Goal: Find specific page/section

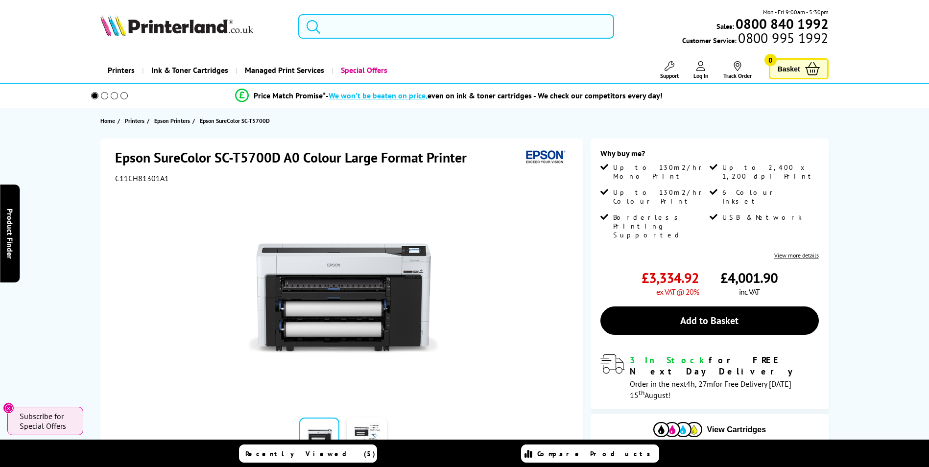
click at [411, 28] on input "search" at bounding box center [456, 26] width 316 height 24
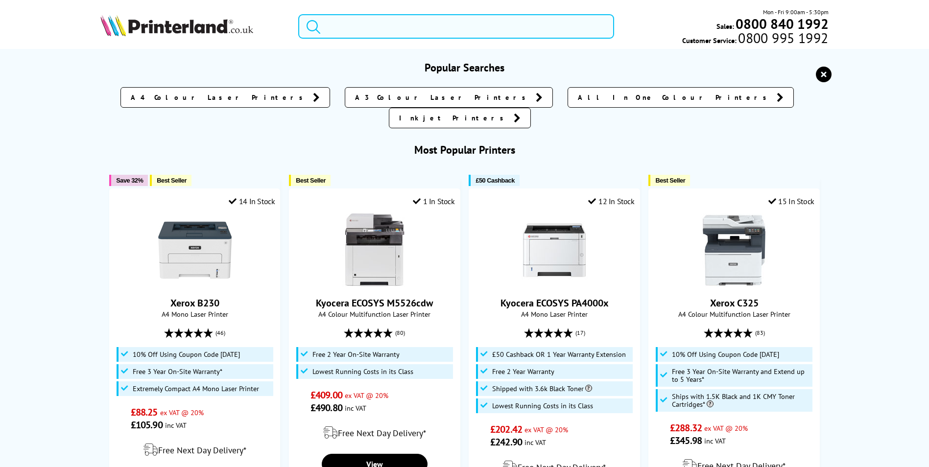
paste input "HP Color LaserJet MFP M776"
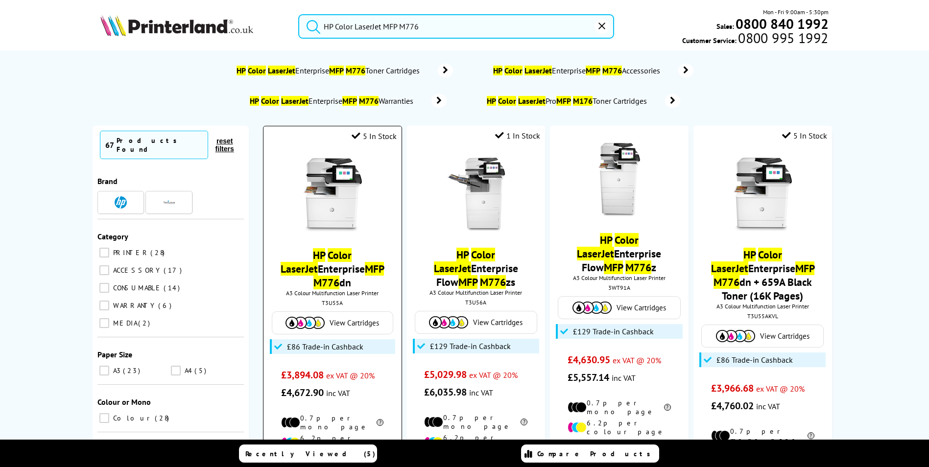
type input "HP Color LaserJet MFP M776"
click at [339, 276] on mark "M776" at bounding box center [326, 283] width 26 height 14
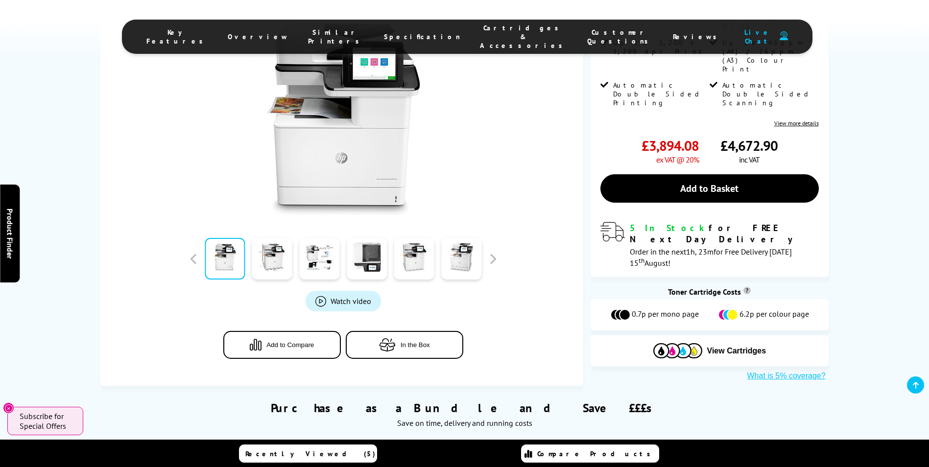
scroll to position [490, 0]
